Goal: Task Accomplishment & Management: Manage account settings

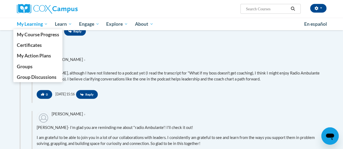
scroll to position [550, 0]
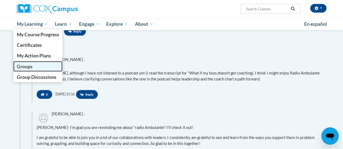
click at [32, 66] on span "Groups" at bounding box center [25, 67] width 16 height 6
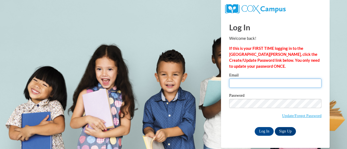
click at [251, 82] on input "Email" at bounding box center [275, 83] width 92 height 9
type input "dbacon@atlantaspeechschool.org"
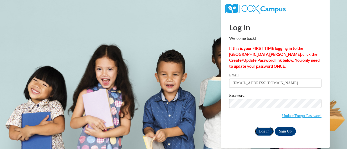
click at [263, 133] on input "Log In" at bounding box center [264, 131] width 19 height 9
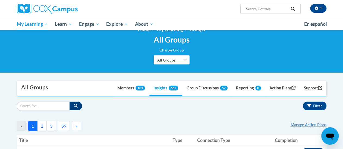
scroll to position [10, 0]
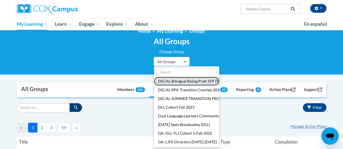
click at [192, 81] on button "DECAL Bilingual Rising PreK STP (Teachers)" at bounding box center [186, 81] width 65 height 9
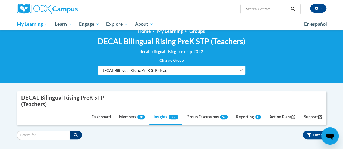
click at [319, 69] on div "DECAL Bilingual Rising PreK STP (Teachers) decal-bilingual-rising-prek-stp-2022…" at bounding box center [171, 56] width 309 height 38
click at [169, 115] on span "386" at bounding box center [174, 117] width 10 height 5
click at [156, 110] on link "Insights 386" at bounding box center [165, 117] width 33 height 15
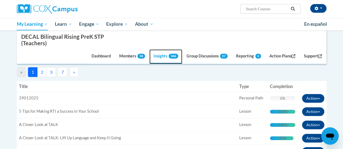
scroll to position [88, 0]
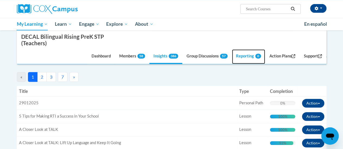
click at [249, 49] on link "Reporting 0" at bounding box center [248, 56] width 33 height 15
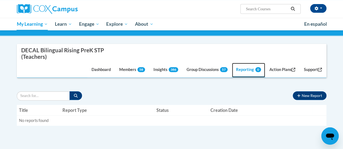
scroll to position [57, 0]
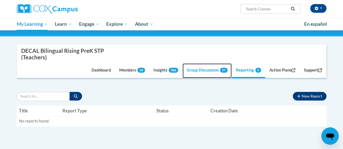
click at [200, 64] on link "Group Discussions 57" at bounding box center [206, 71] width 49 height 15
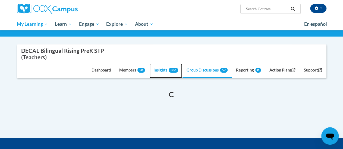
click at [167, 66] on link "Insights 386" at bounding box center [165, 71] width 33 height 15
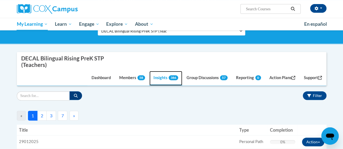
scroll to position [46, 0]
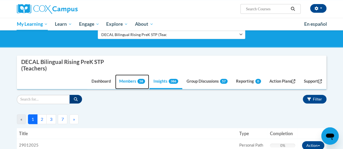
click at [132, 75] on link "Members 58" at bounding box center [132, 82] width 34 height 15
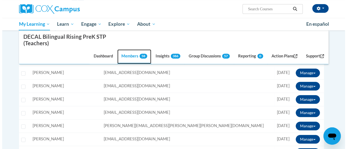
scroll to position [145, 0]
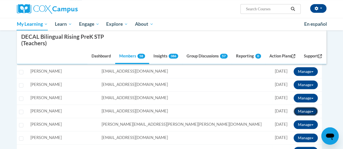
click at [301, 107] on button "Manage" at bounding box center [305, 111] width 24 height 9
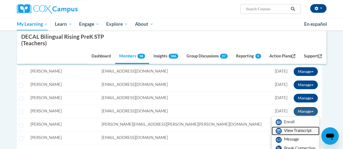
click at [301, 127] on link "View Transcript" at bounding box center [295, 131] width 48 height 9
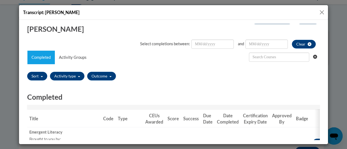
scroll to position [0, 0]
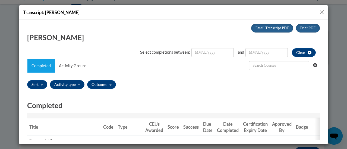
click at [78, 85] on span "button" at bounding box center [79, 84] width 2 height 1
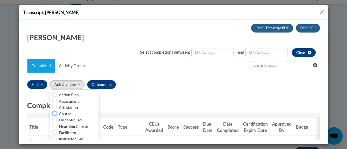
click at [56, 112] on input "Course" at bounding box center [54, 113] width 4 height 4
checkbox input "true"
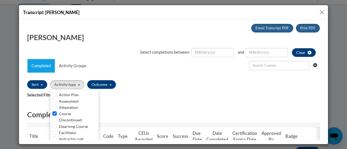
click at [167, 95] on div "Selected Filters: Course" at bounding box center [173, 95] width 293 height 9
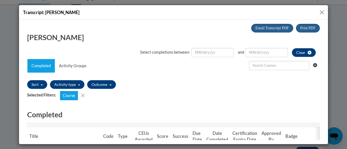
click at [42, 85] on span "button" at bounding box center [42, 84] width 2 height 1
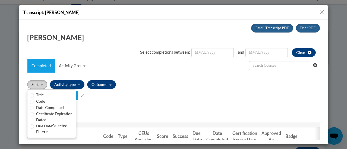
click at [106, 85] on button "Outcome" at bounding box center [101, 84] width 29 height 9
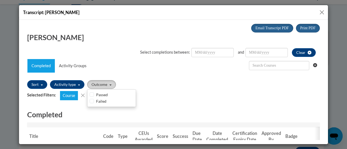
click at [175, 97] on div "Selected Filters: Course" at bounding box center [173, 95] width 293 height 9
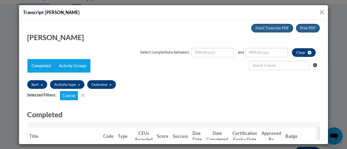
click at [80, 65] on link "Activity Groups" at bounding box center [73, 66] width 36 height 14
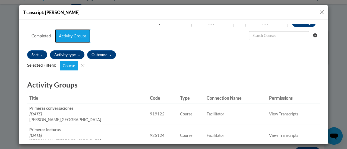
scroll to position [26, 0]
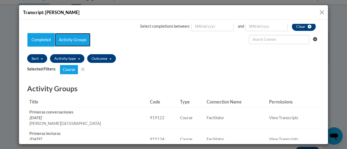
click at [45, 43] on link "Completed" at bounding box center [40, 40] width 27 height 14
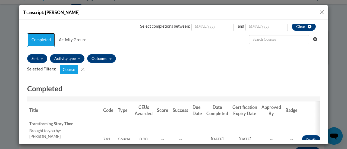
scroll to position [0, 0]
click at [197, 62] on div "Sort Title Code Date Completed Certificate Expiration Dated Due Date Selected F…" at bounding box center [173, 58] width 293 height 13
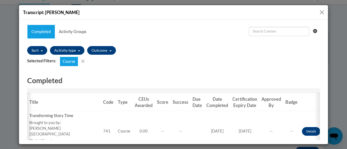
scroll to position [34, 0]
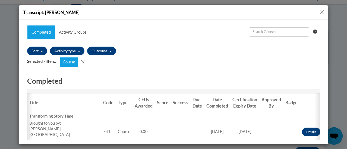
click at [321, 10] on button "Close" at bounding box center [321, 12] width 7 height 7
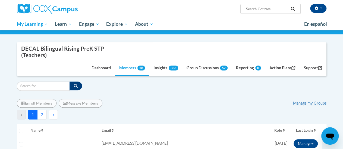
scroll to position [66, 0]
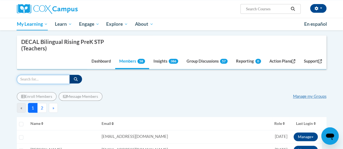
click at [37, 75] on input "Search" at bounding box center [43, 79] width 53 height 9
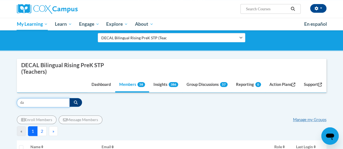
scroll to position [0, 0]
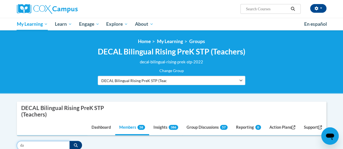
click at [31, 141] on input "da" at bounding box center [43, 145] width 53 height 9
type input "d"
paste input "[PERSON_NAME]"
type input "[PERSON_NAME]"
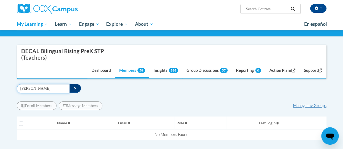
scroll to position [58, 0]
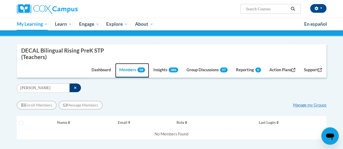
click at [131, 65] on link "Members 58" at bounding box center [132, 70] width 34 height 15
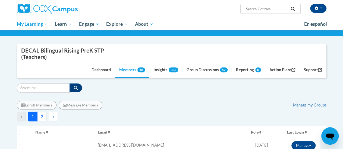
click at [113, 101] on div "Enroll Members Message Members Manage my Groups" at bounding box center [171, 105] width 309 height 9
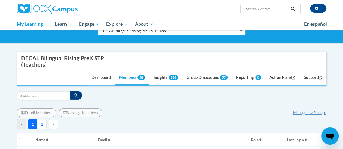
scroll to position [64, 0]
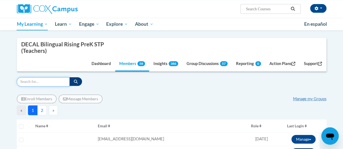
click at [38, 77] on input "Search" at bounding box center [43, 81] width 53 height 9
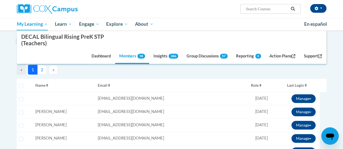
scroll to position [105, 0]
click at [45, 65] on button "2" at bounding box center [42, 70] width 10 height 10
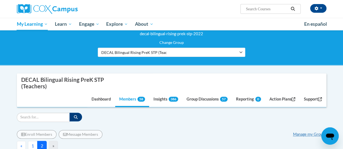
scroll to position [0, 0]
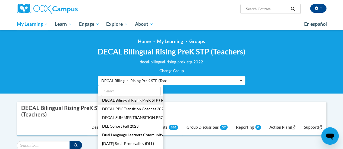
click at [116, 79] on span "DECAL Bilingual Rising PreK STP (Teachers)" at bounding box center [133, 81] width 65 height 6
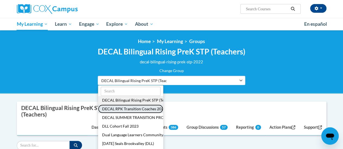
click at [132, 109] on button "DECAL RPK Transition Coaches 2021" at bounding box center [130, 109] width 65 height 9
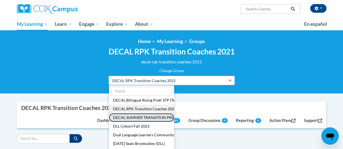
click at [142, 116] on button "DECAL SUMMER TRANSITION PROGRAM TEACHERS 2021" at bounding box center [141, 117] width 65 height 9
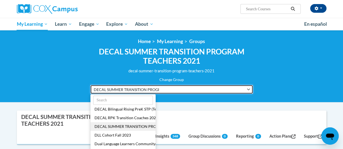
click at [163, 88] on button "DECAL SUMMER TRANSITION PROGRAM TEACHERS 2021" at bounding box center [171, 89] width 163 height 9
click at [90, 85] on button "DECAL SUMMER TRANSITION PROGRAM TEACHERS 2021" at bounding box center [171, 89] width 163 height 9
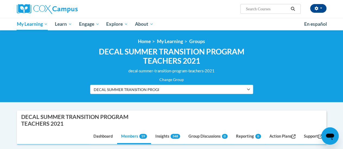
click at [296, 63] on div "DECAL SUMMER TRANSITION PROGRAM TEACHERS 2021 decal-summer-transition-program-t…" at bounding box center [171, 70] width 309 height 47
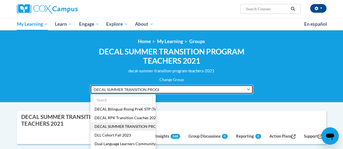
click at [249, 88] on button "DECAL SUMMER TRANSITION PROGRAM TEACHERS 2021" at bounding box center [171, 89] width 163 height 9
click at [220, 90] on button "DECAL SUMMER TRANSITION PROGRAM TEACHERS 2021" at bounding box center [171, 89] width 163 height 9
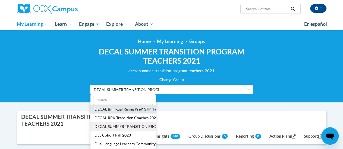
click at [116, 109] on button "DECAL Bilingual Rising PreK STP (Teachers)" at bounding box center [122, 109] width 65 height 9
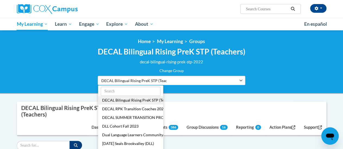
click at [143, 103] on ul "DECAL Bilingual Rising PreK STP (Teachers) DECAL RPK Transition Coaches 2021 DE…" at bounding box center [131, 125] width 66 height 81
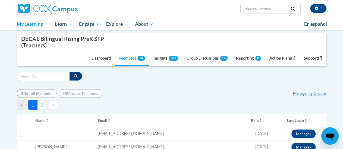
scroll to position [69, 0]
click at [42, 100] on button "2" at bounding box center [42, 105] width 10 height 10
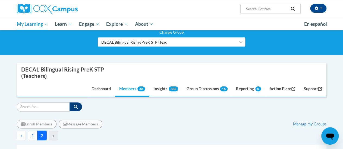
scroll to position [36, 0]
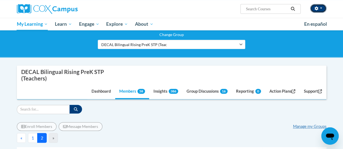
click at [321, 8] on span "button" at bounding box center [321, 8] width 2 height 1
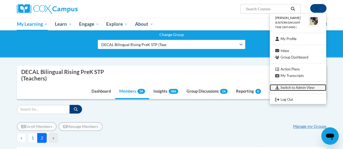
click at [311, 87] on link "Switch to Admin View" at bounding box center [298, 87] width 56 height 7
